Goal: Information Seeking & Learning: Learn about a topic

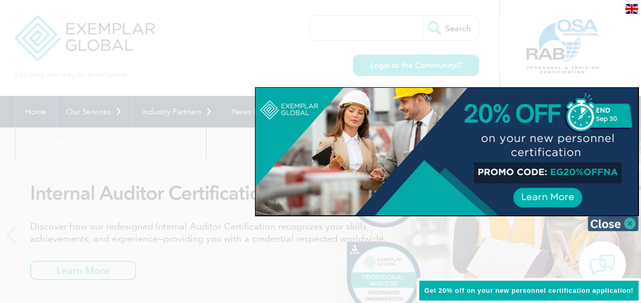
click at [629, 223] on img at bounding box center [612, 223] width 51 height 15
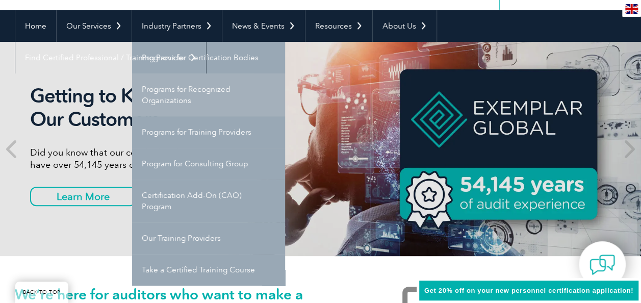
scroll to position [102, 0]
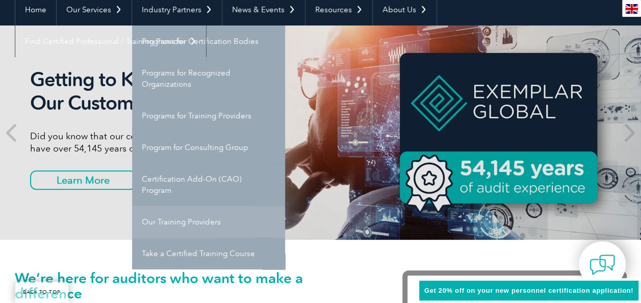
click at [189, 222] on link "Our Training Providers" at bounding box center [208, 222] width 153 height 32
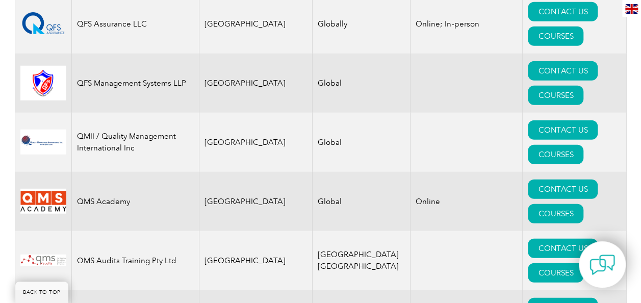
scroll to position [12862, 0]
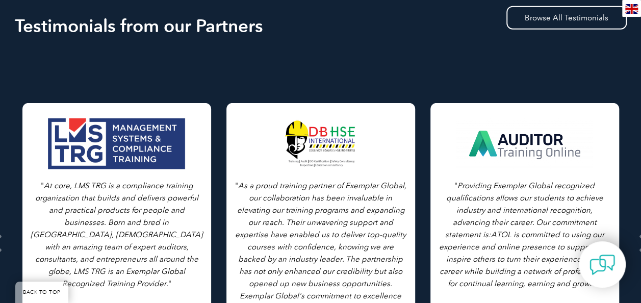
scroll to position [1427, 0]
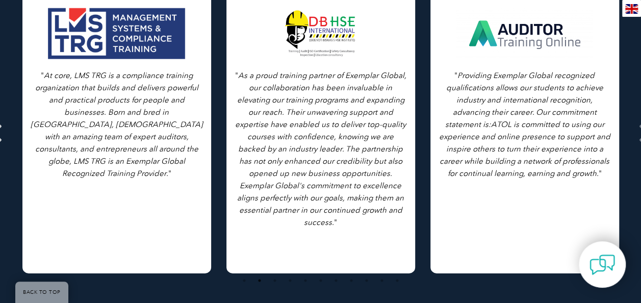
click at [636, 114] on span at bounding box center [644, 133] width 25 height 382
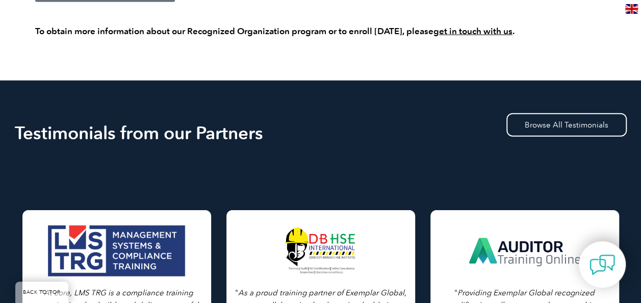
scroll to position [1325, 0]
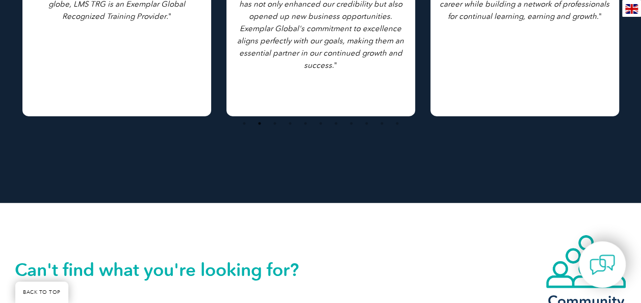
scroll to position [1370, 0]
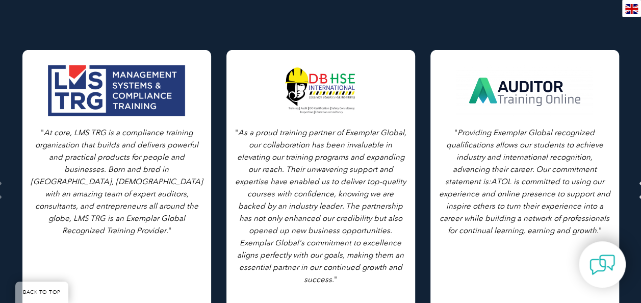
click at [638, 190] on icon at bounding box center [644, 190] width 13 height 0
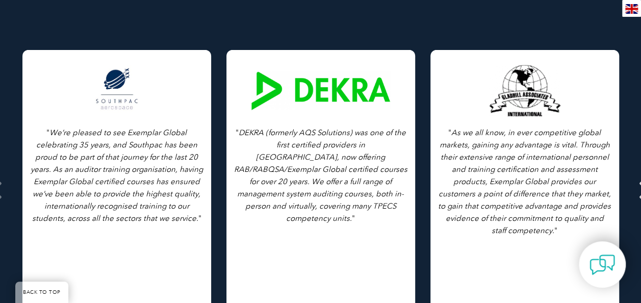
click at [638, 190] on icon at bounding box center [644, 190] width 13 height 0
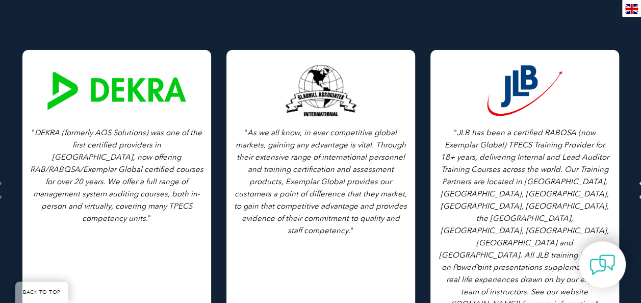
click at [638, 190] on icon at bounding box center [644, 190] width 13 height 0
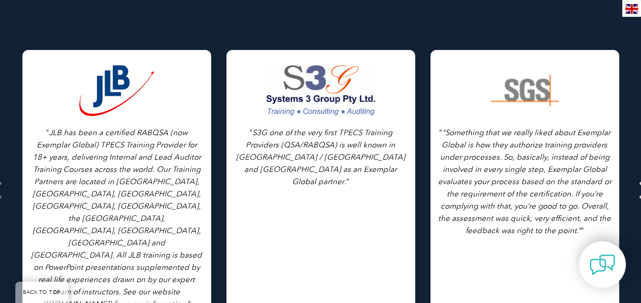
click at [635, 174] on span at bounding box center [644, 190] width 25 height 382
click at [639, 190] on icon at bounding box center [644, 190] width 13 height 0
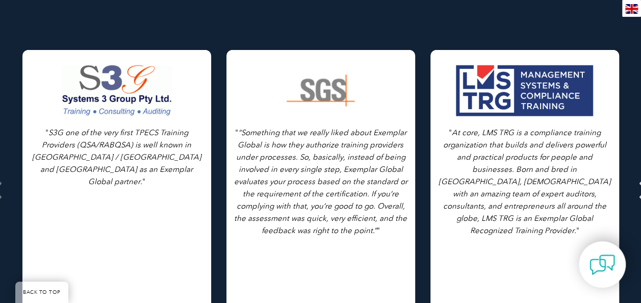
click at [636, 183] on span at bounding box center [644, 190] width 25 height 382
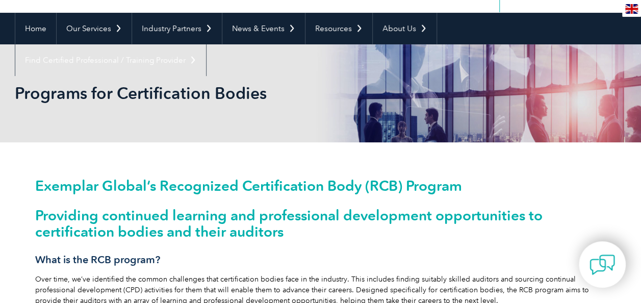
scroll to position [0, 0]
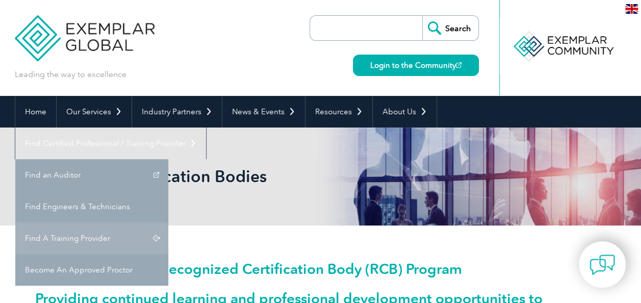
click at [168, 222] on link "Find A Training Provider" at bounding box center [91, 238] width 153 height 32
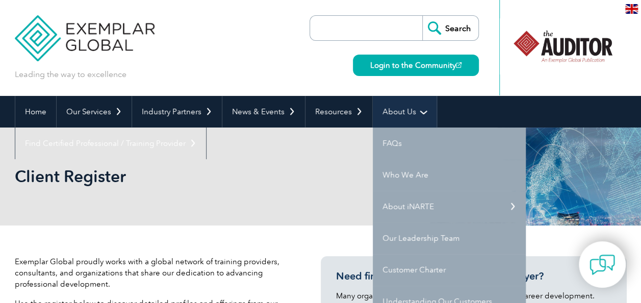
click at [410, 108] on link "About Us" at bounding box center [405, 112] width 64 height 32
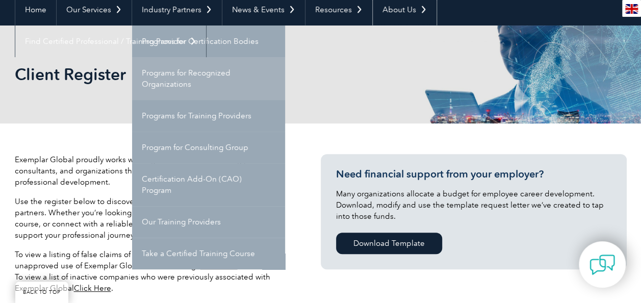
scroll to position [153, 0]
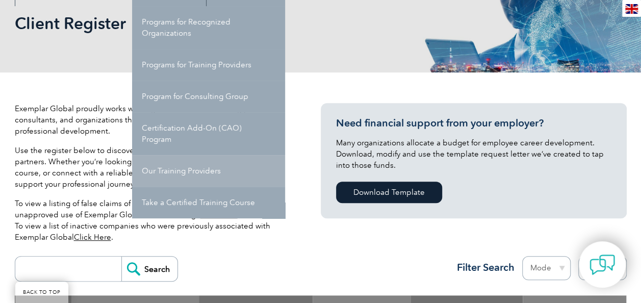
click at [176, 167] on link "Our Training Providers" at bounding box center [208, 171] width 153 height 32
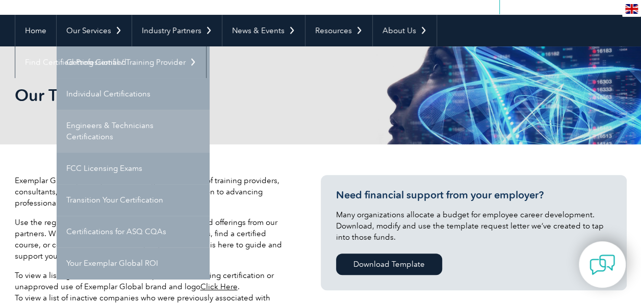
scroll to position [102, 0]
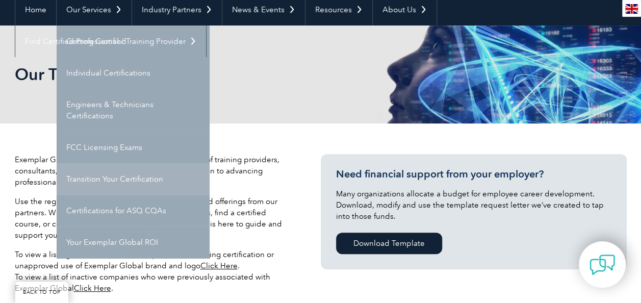
click at [101, 174] on link "Transition Your Certification" at bounding box center [133, 179] width 153 height 32
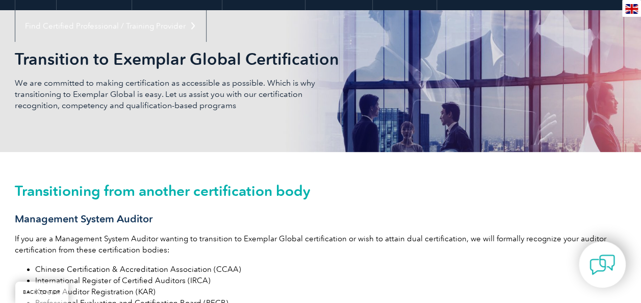
scroll to position [102, 0]
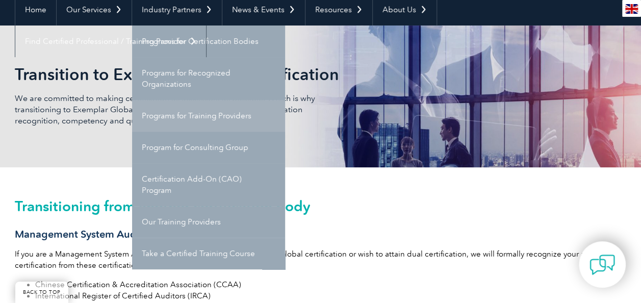
click at [195, 112] on link "Programs for Training Providers" at bounding box center [208, 116] width 153 height 32
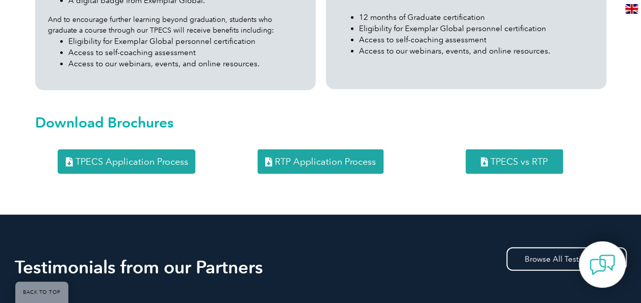
scroll to position [1370, 0]
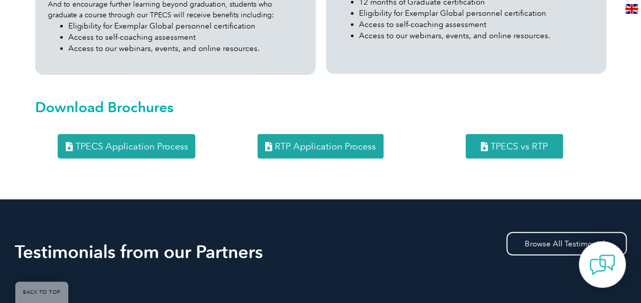
click at [527, 142] on span "TPECS vs RTP" at bounding box center [518, 146] width 57 height 9
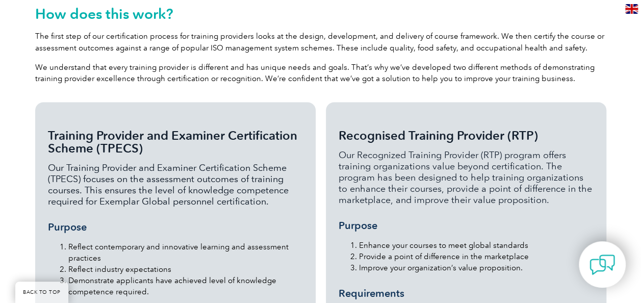
scroll to position [815, 0]
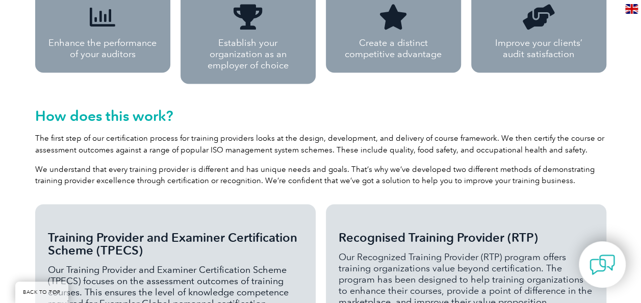
click at [100, 229] on span "Training Provider and Examiner Certification Scheme (TPECS)" at bounding box center [172, 243] width 249 height 28
drag, startPoint x: 102, startPoint y: 228, endPoint x: 135, endPoint y: 228, distance: 32.1
click at [135, 229] on span "Training Provider and Examiner Certification Scheme (TPECS)" at bounding box center [172, 243] width 249 height 28
copy span "TPECS"
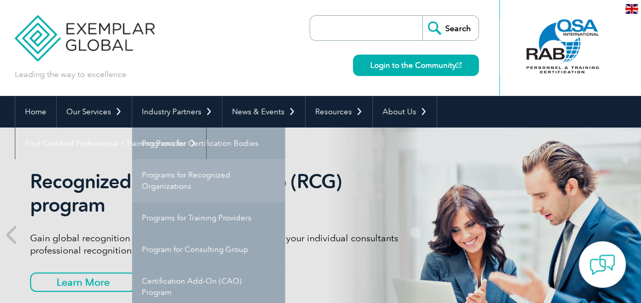
click at [208, 173] on link "Programs for Recognized Organizations" at bounding box center [208, 180] width 153 height 43
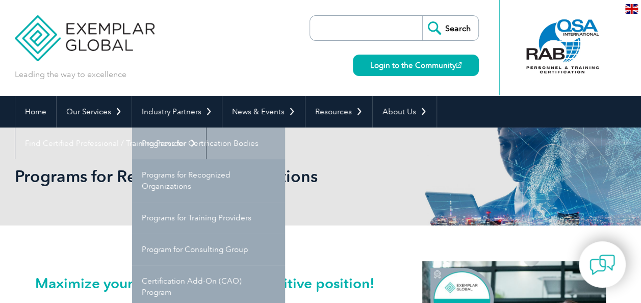
click at [199, 139] on link "Programs for Certification Bodies" at bounding box center [208, 143] width 153 height 32
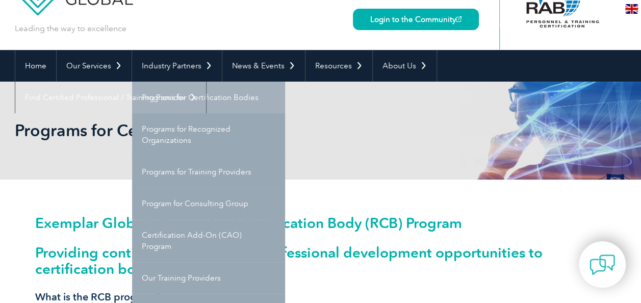
scroll to position [102, 0]
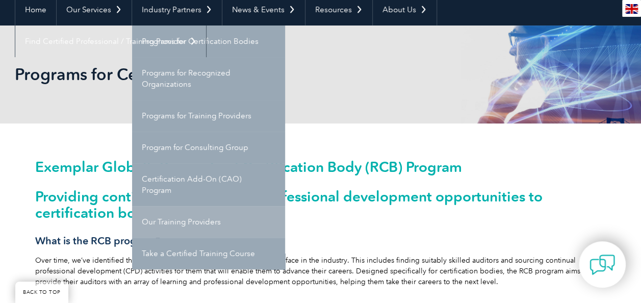
click at [198, 215] on link "Our Training Providers" at bounding box center [208, 222] width 153 height 32
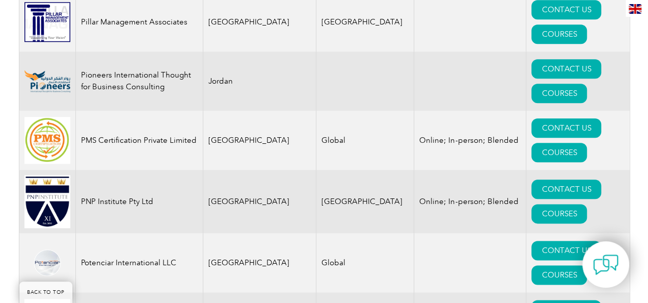
scroll to position [12047, 0]
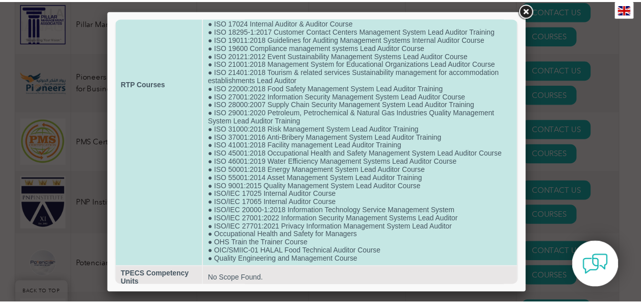
scroll to position [157, 0]
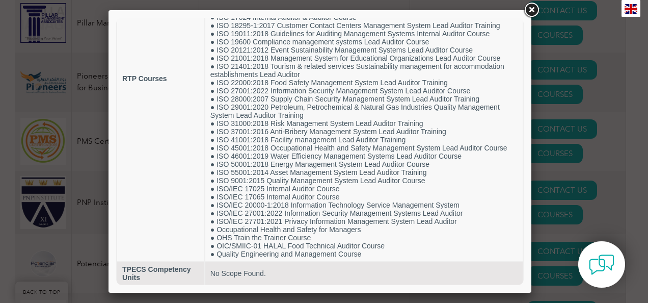
click at [533, 10] on link at bounding box center [531, 10] width 18 height 18
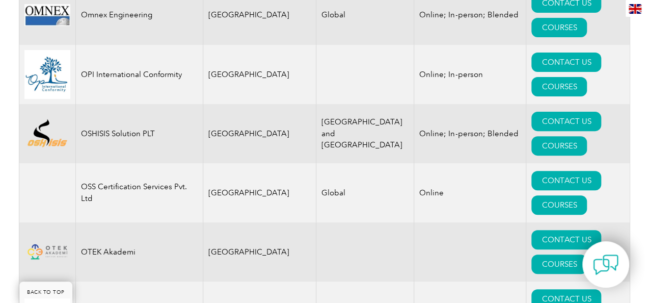
scroll to position [11588, 0]
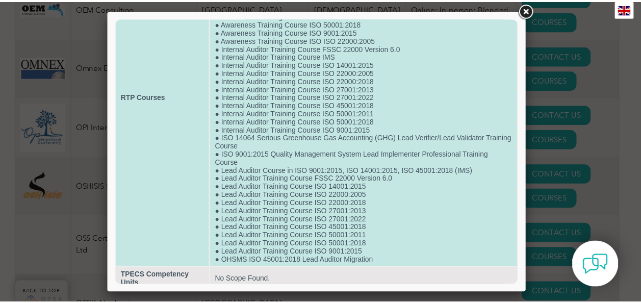
scroll to position [124, 0]
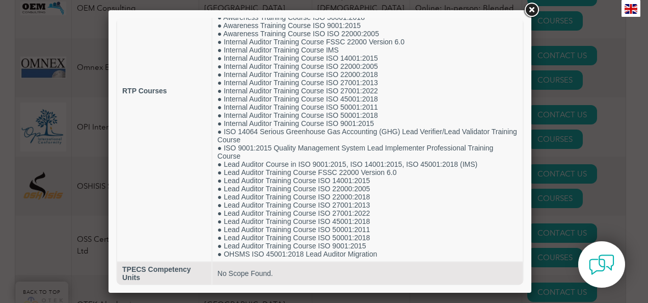
click at [530, 10] on link at bounding box center [531, 10] width 18 height 18
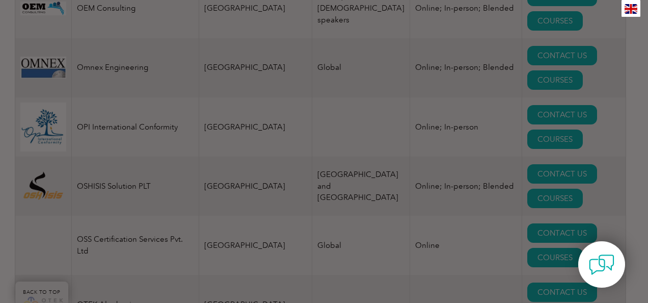
click at [530, 10] on div at bounding box center [324, 151] width 648 height 303
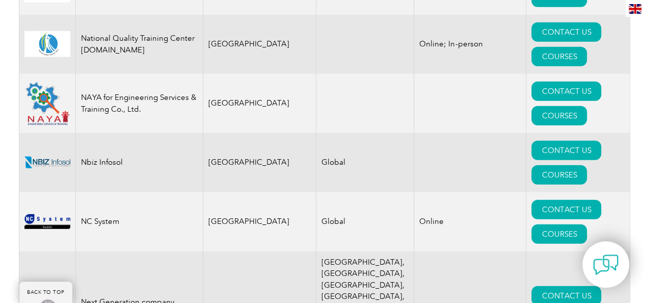
scroll to position [10824, 0]
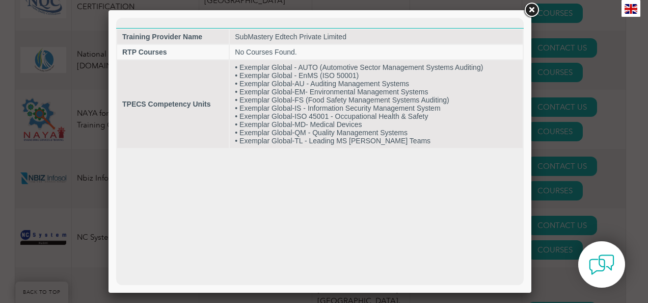
scroll to position [0, 0]
click at [531, 7] on link at bounding box center [531, 10] width 18 height 18
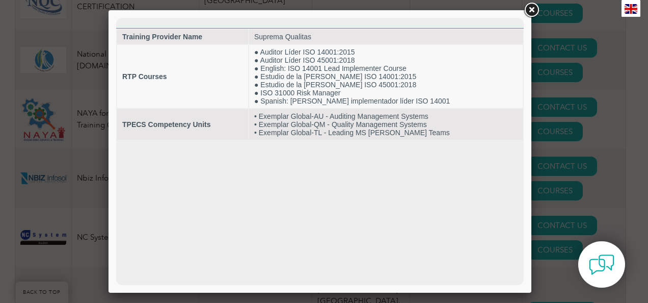
click at [533, 8] on link at bounding box center [531, 10] width 18 height 18
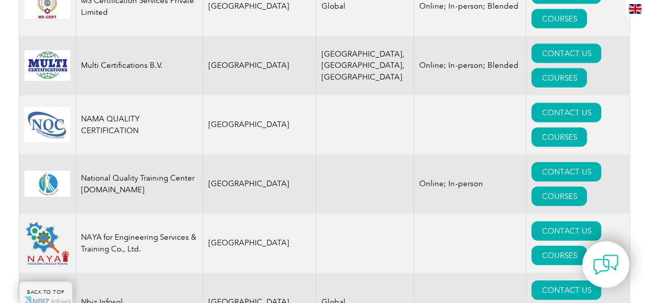
scroll to position [10671, 0]
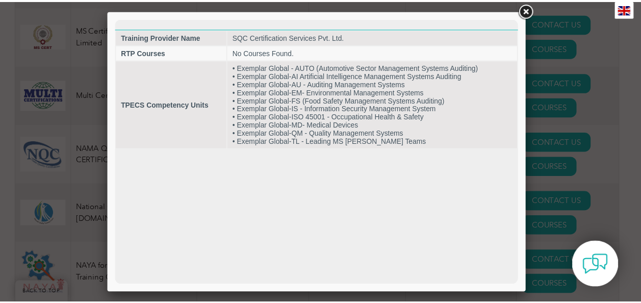
scroll to position [0, 0]
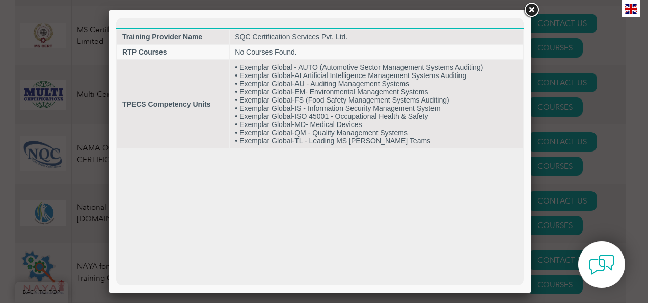
click at [531, 11] on link at bounding box center [531, 10] width 18 height 18
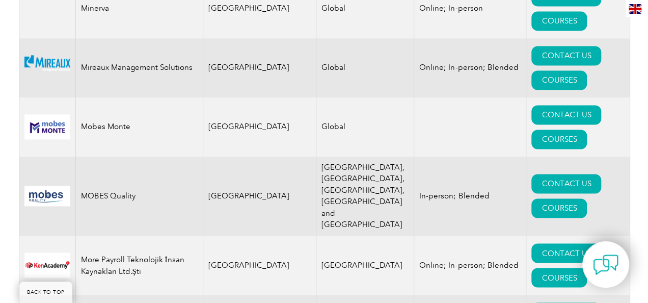
scroll to position [10314, 0]
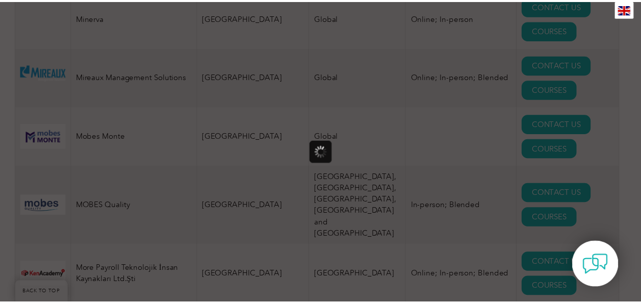
scroll to position [0, 0]
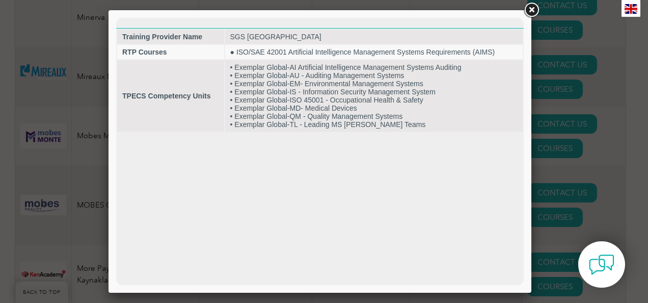
click at [531, 9] on link at bounding box center [531, 10] width 18 height 18
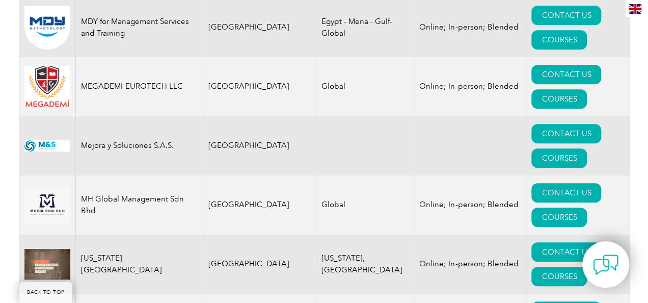
scroll to position [9855, 0]
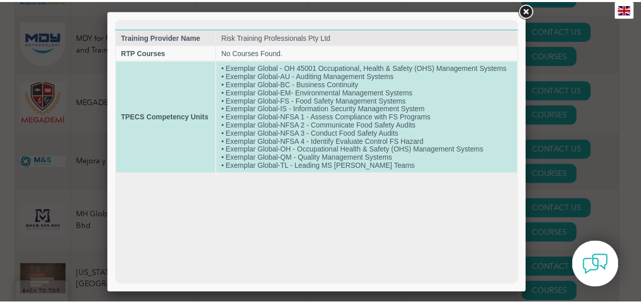
scroll to position [0, 0]
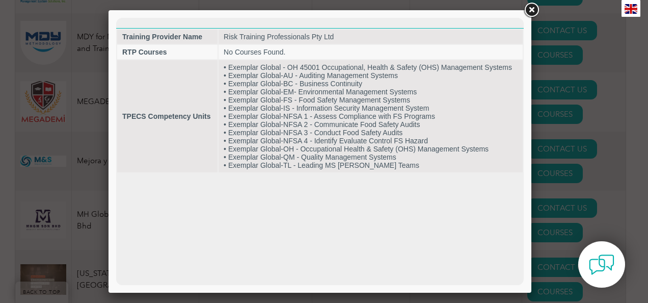
click at [534, 8] on link at bounding box center [531, 10] width 18 height 18
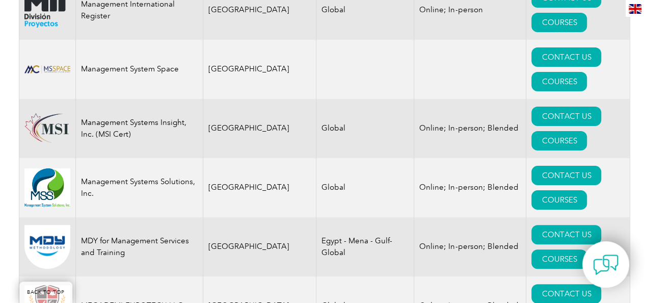
scroll to position [9702, 0]
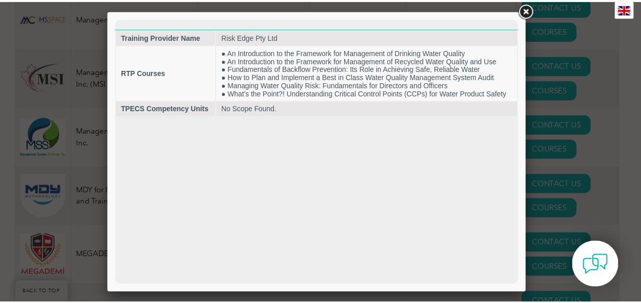
scroll to position [0, 0]
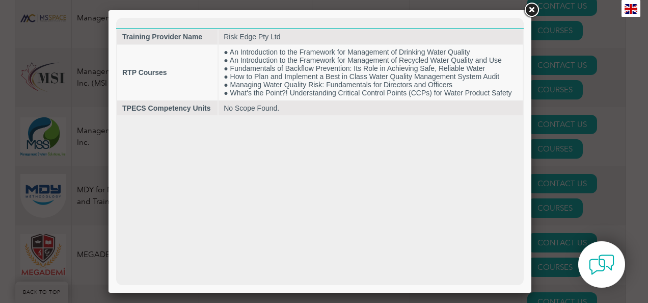
click at [532, 11] on link at bounding box center [531, 10] width 18 height 18
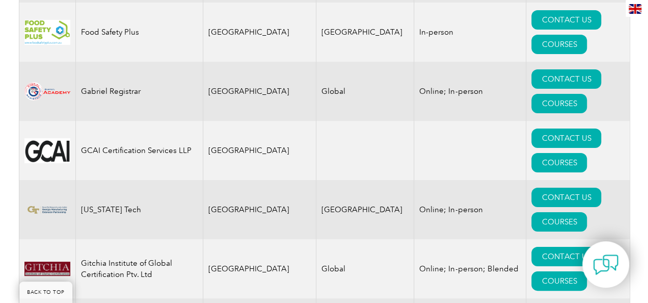
scroll to position [5676, 0]
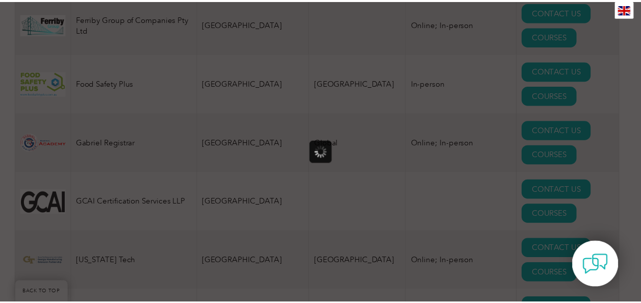
scroll to position [0, 0]
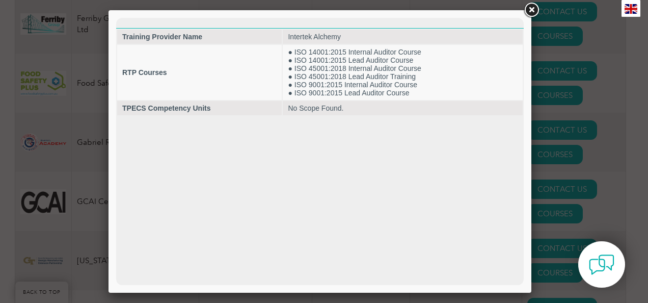
click at [532, 10] on link at bounding box center [531, 10] width 18 height 18
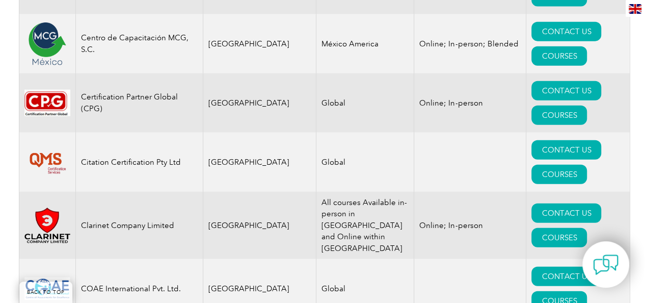
scroll to position [3077, 0]
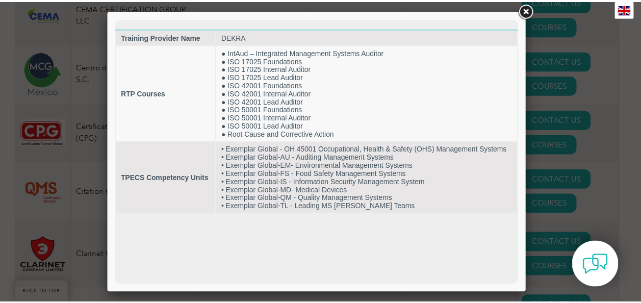
scroll to position [0, 0]
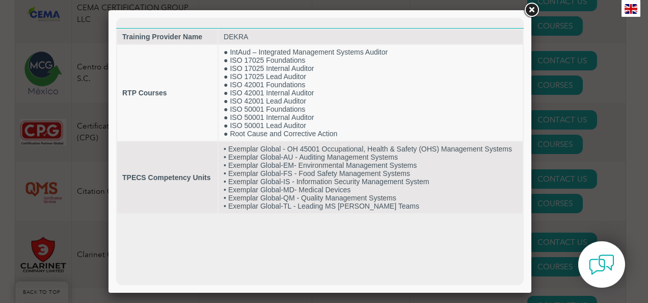
click at [530, 10] on link at bounding box center [531, 10] width 18 height 18
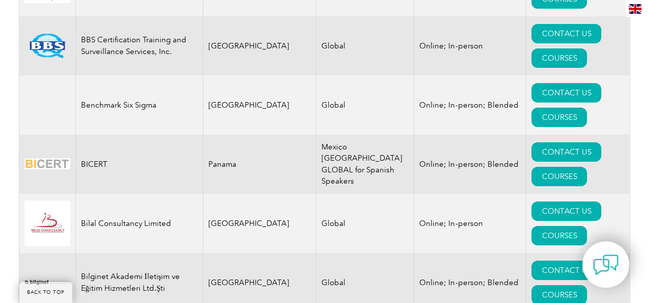
scroll to position [1854, 0]
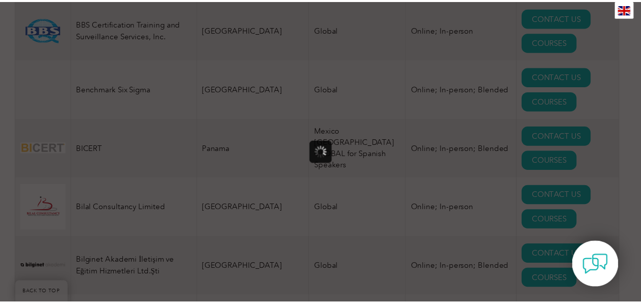
scroll to position [0, 0]
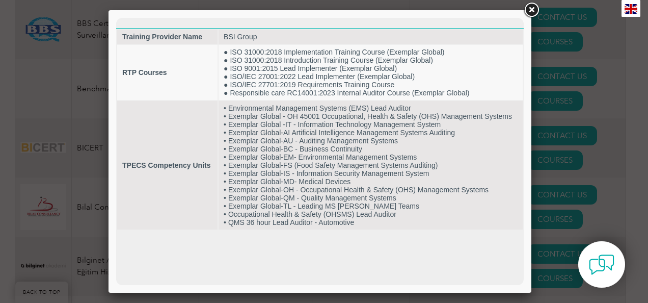
click at [533, 8] on link at bounding box center [531, 10] width 18 height 18
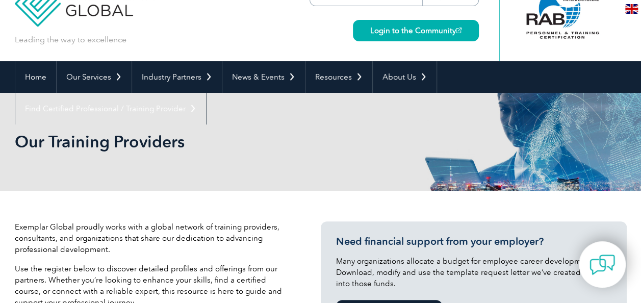
scroll to position [51, 0]
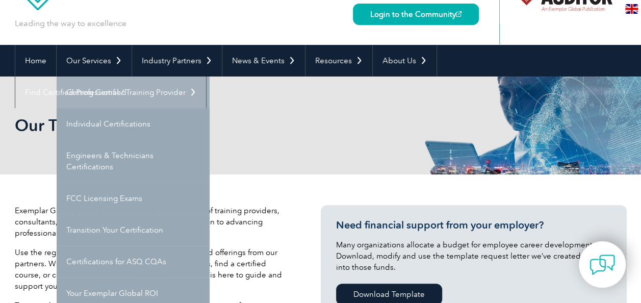
click at [121, 89] on link "Getting Certified" at bounding box center [133, 92] width 153 height 32
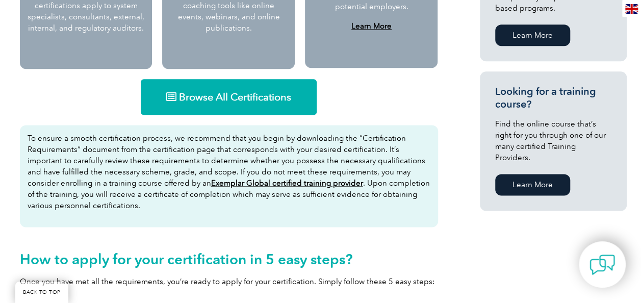
scroll to position [663, 0]
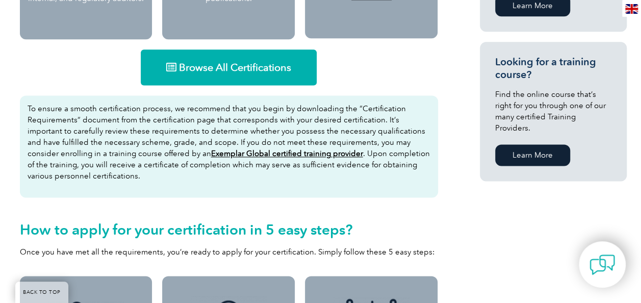
click at [228, 65] on span "Browse All Certifications" at bounding box center [235, 67] width 112 height 10
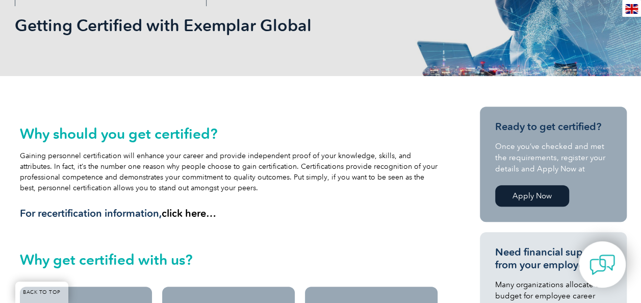
scroll to position [0, 0]
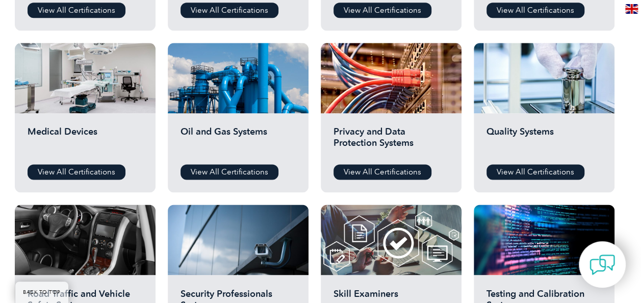
scroll to position [663, 0]
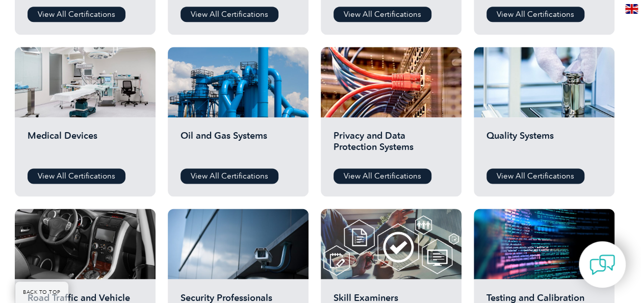
click at [512, 142] on h2 "Quality Systems" at bounding box center [543, 145] width 115 height 31
click at [505, 172] on link "View All Certifications" at bounding box center [535, 175] width 98 height 15
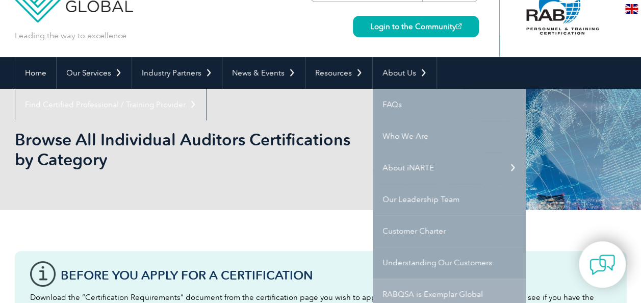
scroll to position [0, 0]
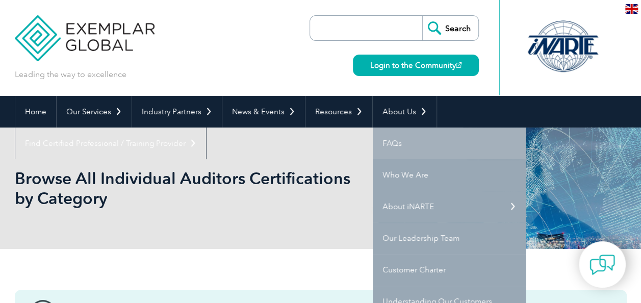
click at [400, 144] on link "FAQs" at bounding box center [449, 143] width 153 height 32
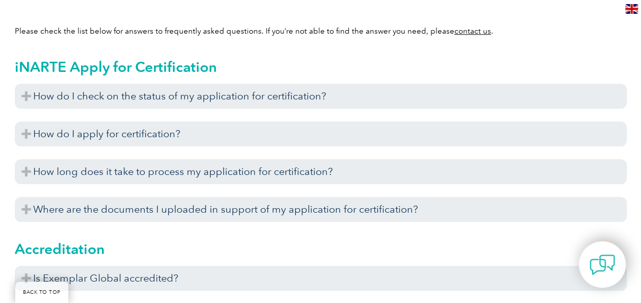
scroll to position [306, 0]
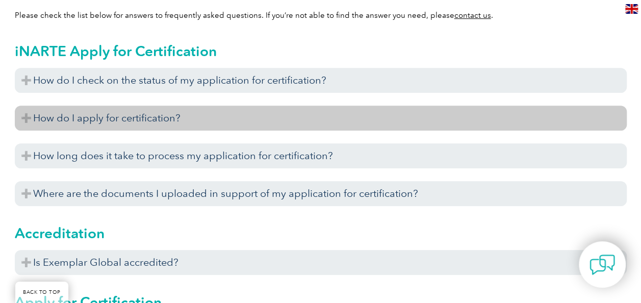
click at [53, 113] on h3 "How do I apply for certification?" at bounding box center [321, 117] width 612 height 25
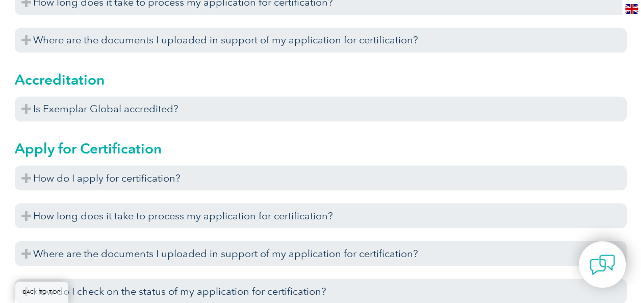
scroll to position [764, 0]
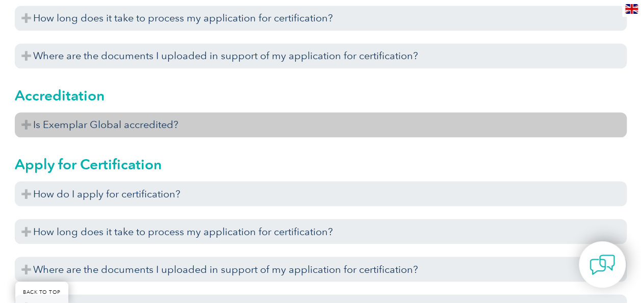
click at [157, 134] on h3 "Is Exemplar Global accredited?" at bounding box center [321, 124] width 612 height 25
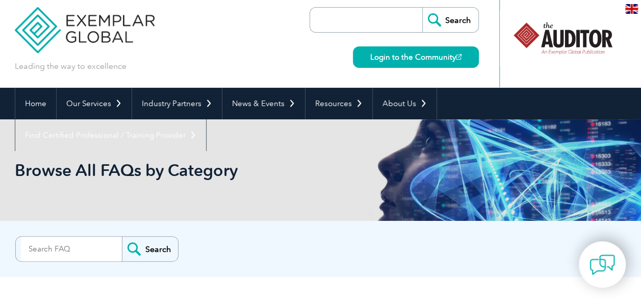
scroll to position [0, 0]
